Goal: Task Accomplishment & Management: Use online tool/utility

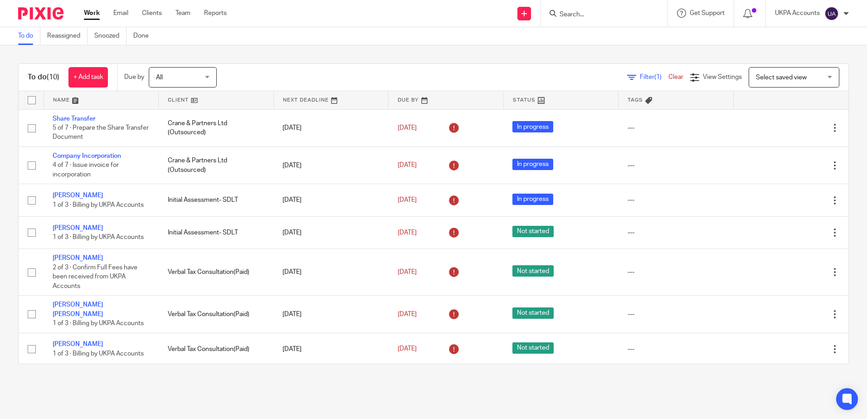
click at [616, 18] on input "Search" at bounding box center [600, 15] width 82 height 8
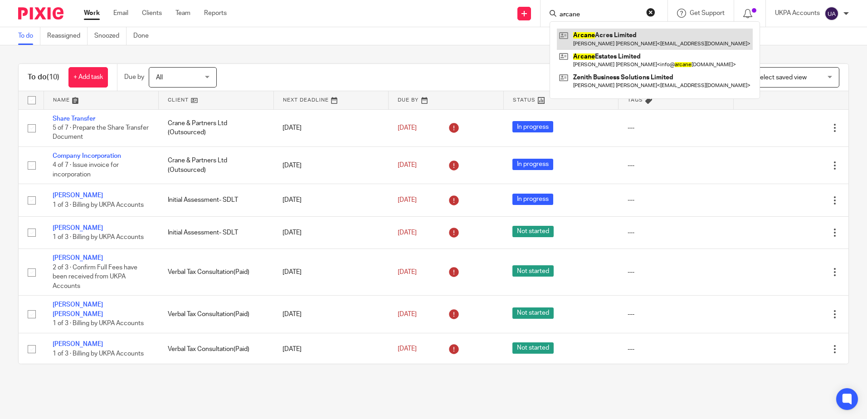
type input "arcane"
click at [616, 36] on link at bounding box center [655, 39] width 196 height 21
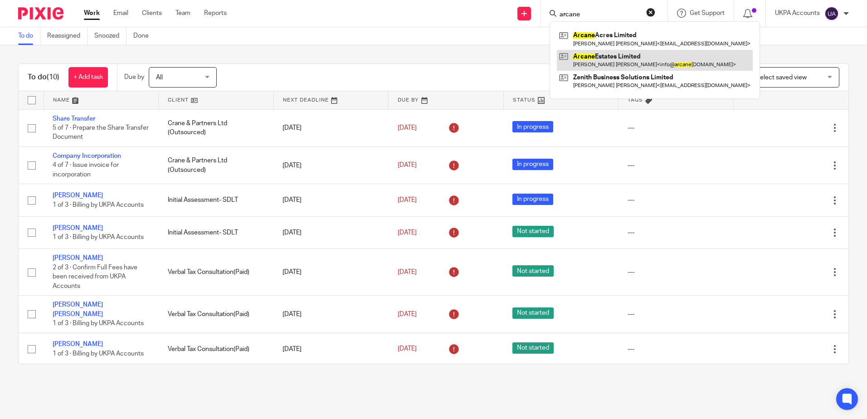
click at [613, 58] on link at bounding box center [655, 60] width 196 height 21
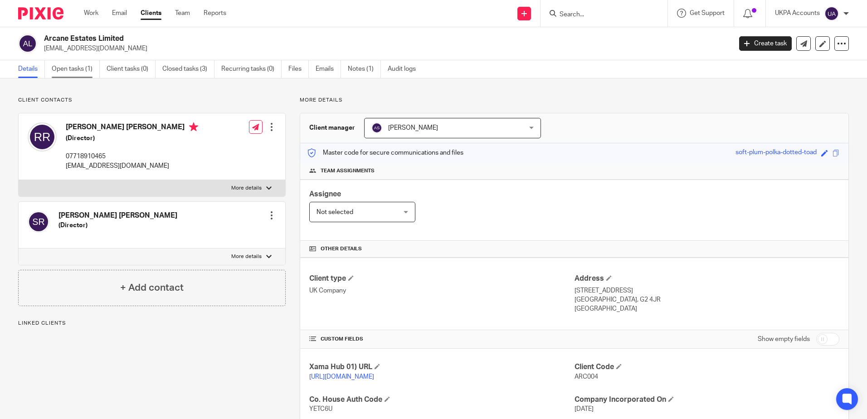
drag, startPoint x: 76, startPoint y: 71, endPoint x: 87, endPoint y: 71, distance: 11.3
click at [76, 71] on link "Open tasks (1)" at bounding box center [76, 69] width 48 height 18
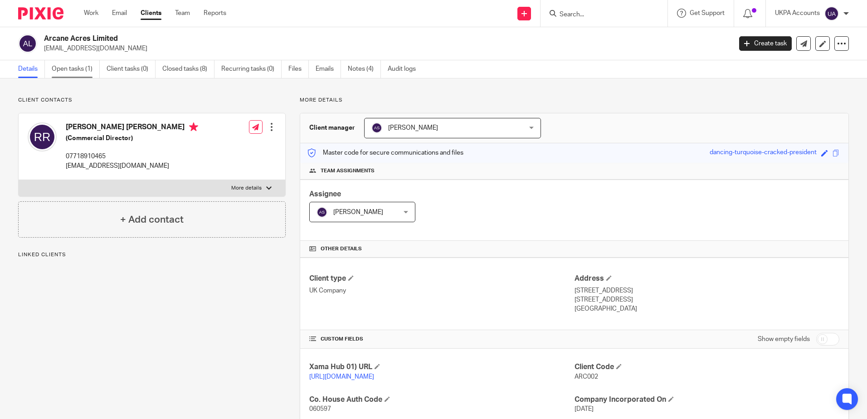
click at [65, 60] on main "Arcane Acres Limited [EMAIL_ADDRESS][DOMAIN_NAME] Create task Update from Compa…" at bounding box center [433, 209] width 867 height 419
drag, startPoint x: 65, startPoint y: 60, endPoint x: 81, endPoint y: 68, distance: 17.8
click at [81, 68] on link "Open tasks (1)" at bounding box center [76, 69] width 48 height 18
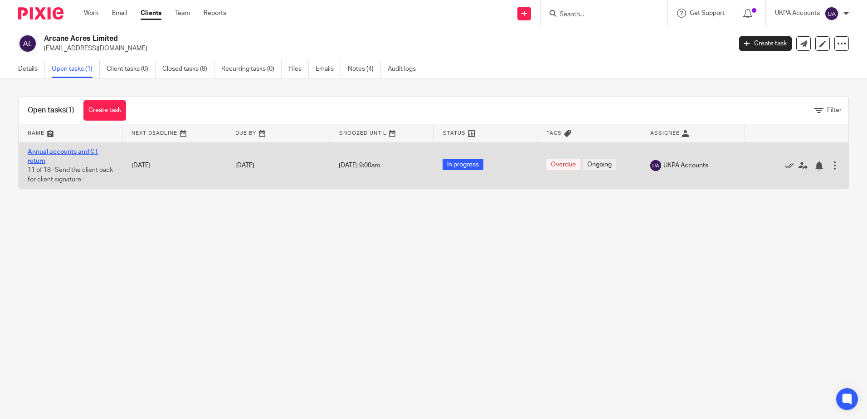
click at [91, 151] on link "Annual accounts and CT return" at bounding box center [63, 156] width 71 height 15
drag, startPoint x: 69, startPoint y: 152, endPoint x: 253, endPoint y: 186, distance: 187.1
click at [70, 152] on link "Annual accounts and CT return" at bounding box center [63, 156] width 71 height 15
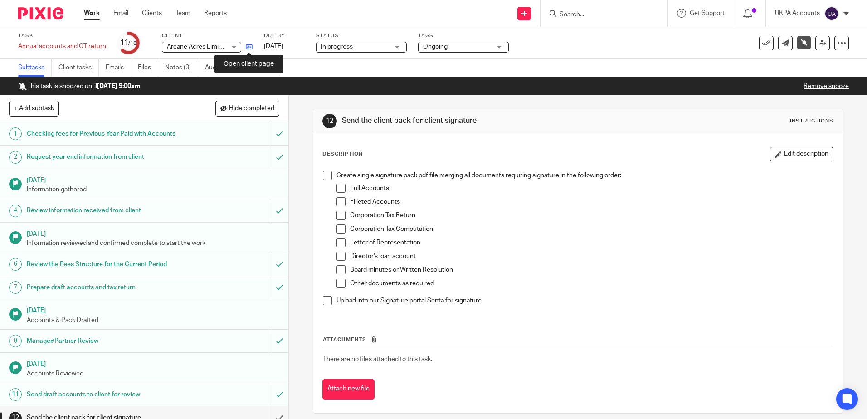
click at [248, 46] on icon at bounding box center [249, 47] width 7 height 7
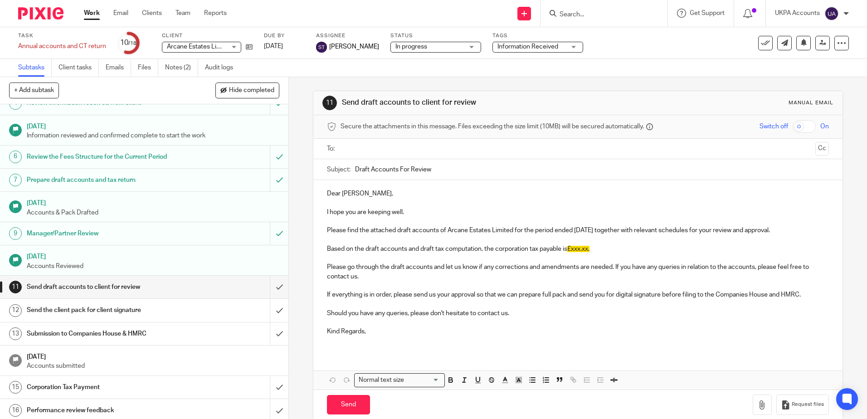
scroll to position [139, 0]
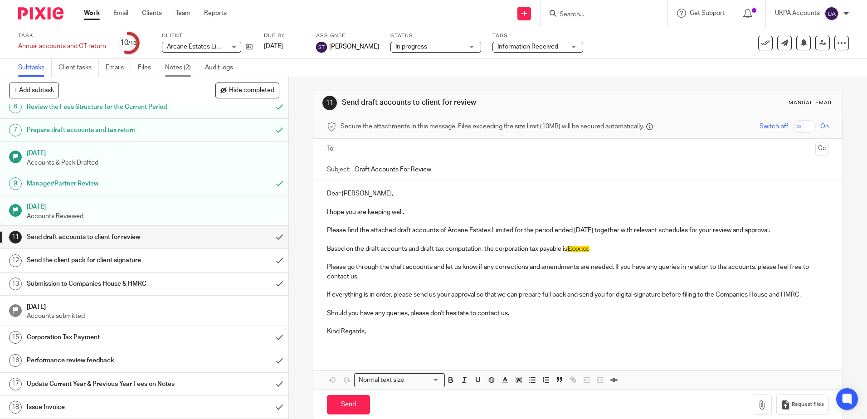
drag, startPoint x: 180, startPoint y: 69, endPoint x: 192, endPoint y: 76, distance: 13.5
click at [181, 69] on link "Notes (2)" at bounding box center [181, 68] width 33 height 18
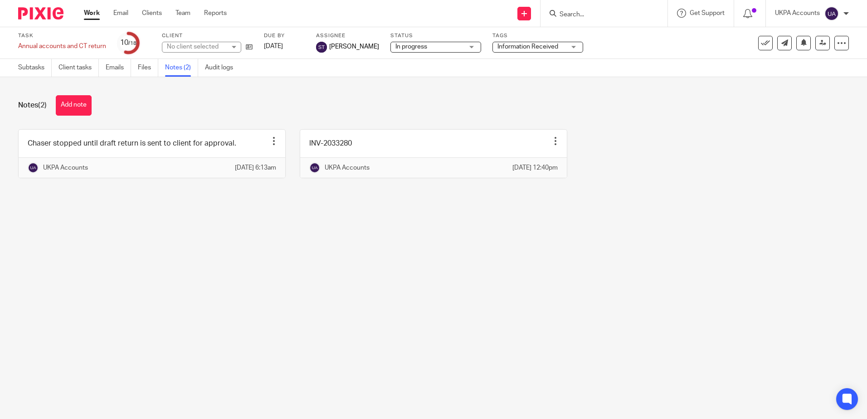
click at [248, 307] on main "Task Annual accounts and CT return Save Annual accounts and CT return 10 /18 Cl…" at bounding box center [433, 209] width 867 height 419
click at [35, 69] on link "Subtasks" at bounding box center [35, 68] width 34 height 18
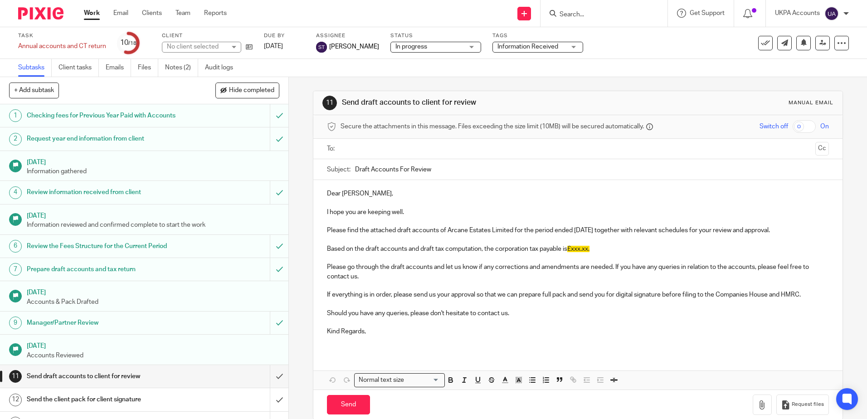
scroll to position [139, 0]
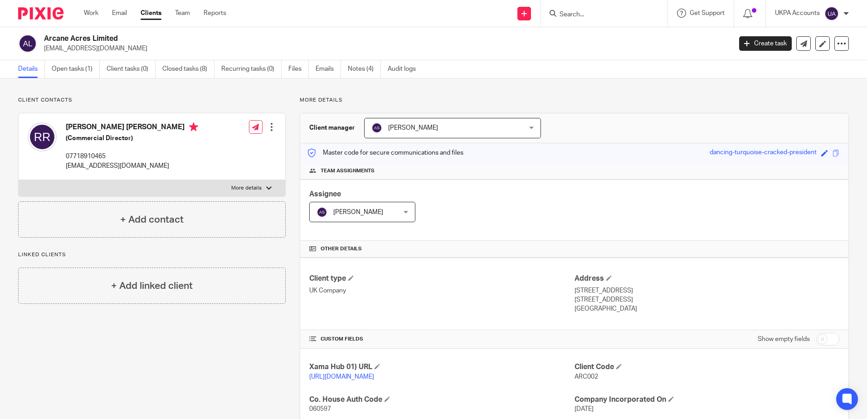
click at [594, 87] on div "Client contacts [PERSON_NAME] [PERSON_NAME] (Commercial Director) 07718910465 […" at bounding box center [433, 359] width 867 height 563
drag, startPoint x: 603, startPoint y: 108, endPoint x: 377, endPoint y: 231, distance: 257.5
click at [603, 108] on div "More details Client manager Alina Shrestha Alina Shrestha Aarshika Awale Aayush…" at bounding box center [567, 360] width 563 height 526
